Goal: Navigation & Orientation: Go to known website

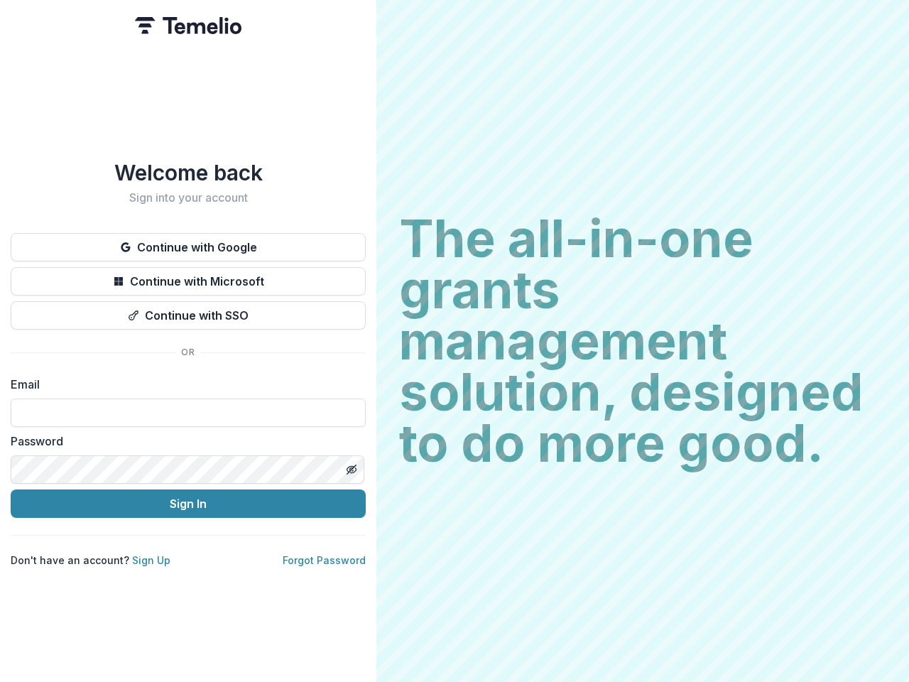
click at [455, 341] on h2 "The all-in-one grants management solution, designed to do more good." at bounding box center [642, 341] width 487 height 256
click at [188, 242] on button "Continue with Google" at bounding box center [188, 247] width 355 height 28
click at [188, 276] on button "Continue with Microsoft" at bounding box center [188, 281] width 355 height 28
click at [188, 310] on button "Continue with SSO" at bounding box center [188, 315] width 355 height 28
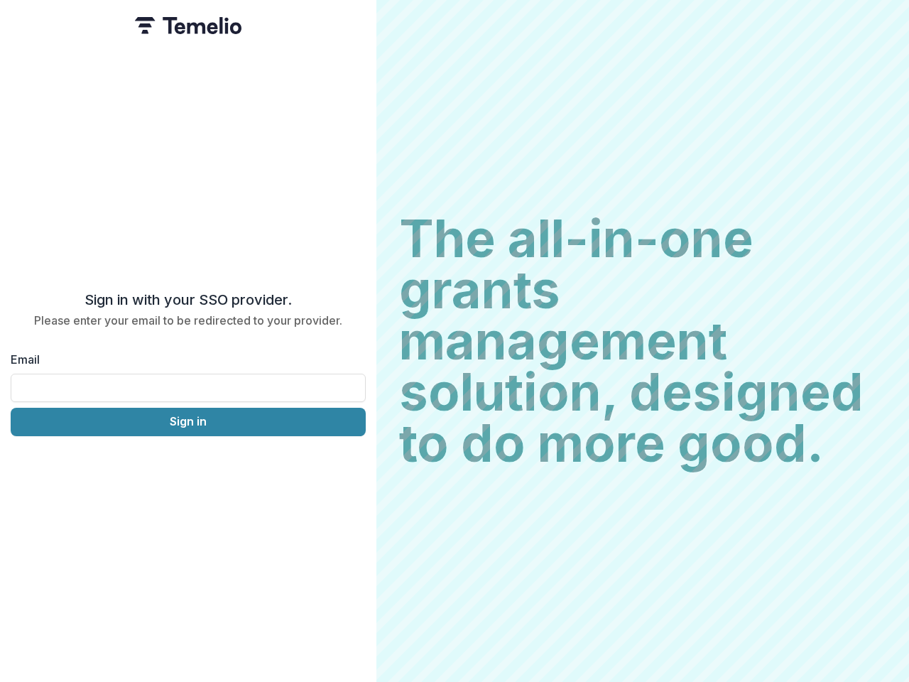
click at [351, 464] on div "Sign in with your SSO provider. Please enter your email to be redirected to you…" at bounding box center [188, 341] width 377 height 682
